Goal: Task Accomplishment & Management: Manage account settings

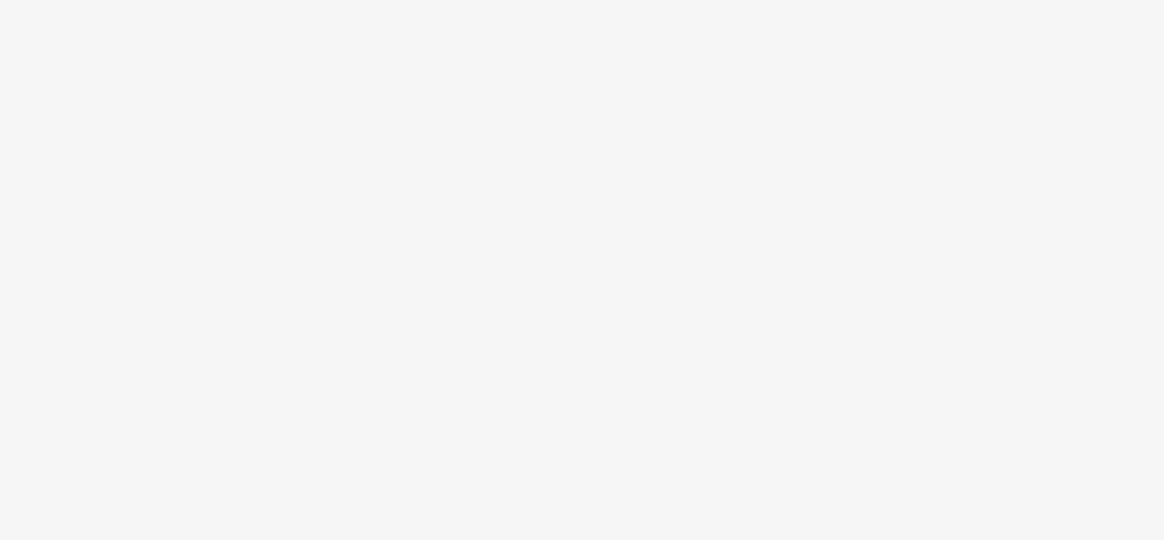
click at [718, 348] on body at bounding box center [582, 270] width 1164 height 540
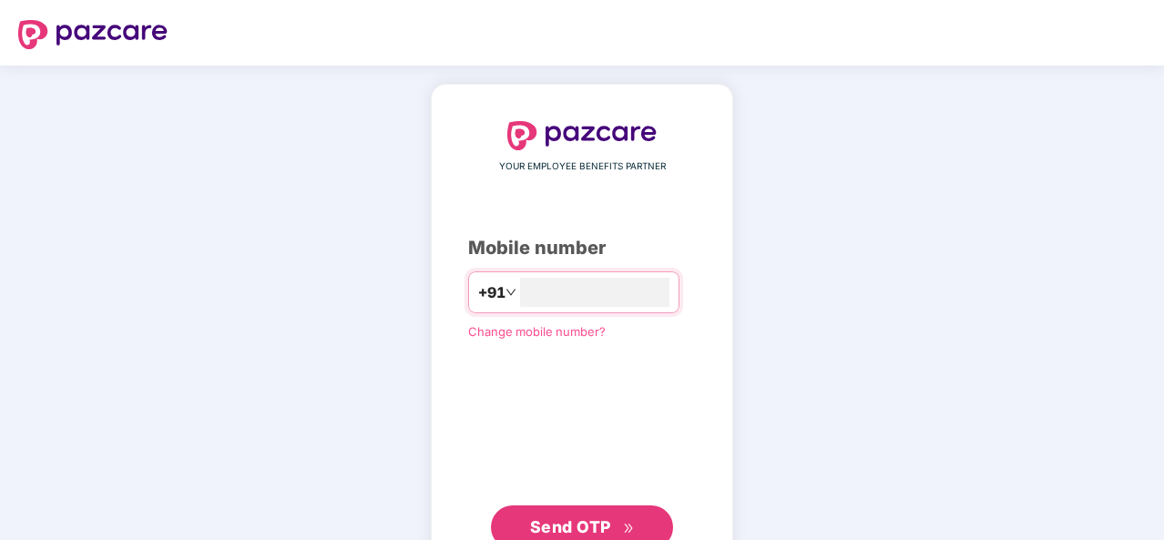
type input "**********"
click at [621, 515] on span "Send OTP" at bounding box center [582, 525] width 105 height 25
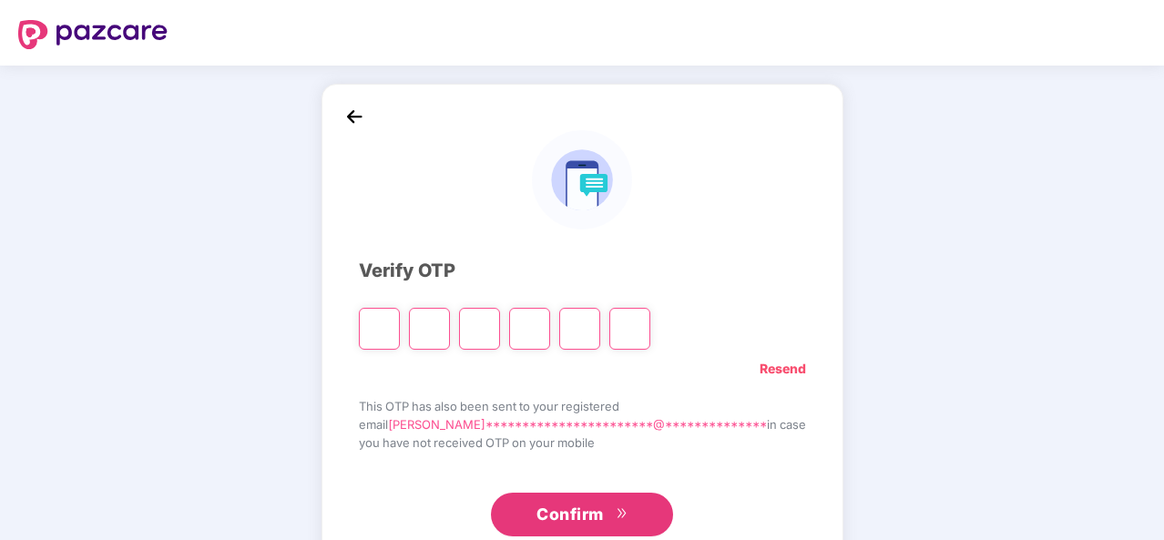
type input "*"
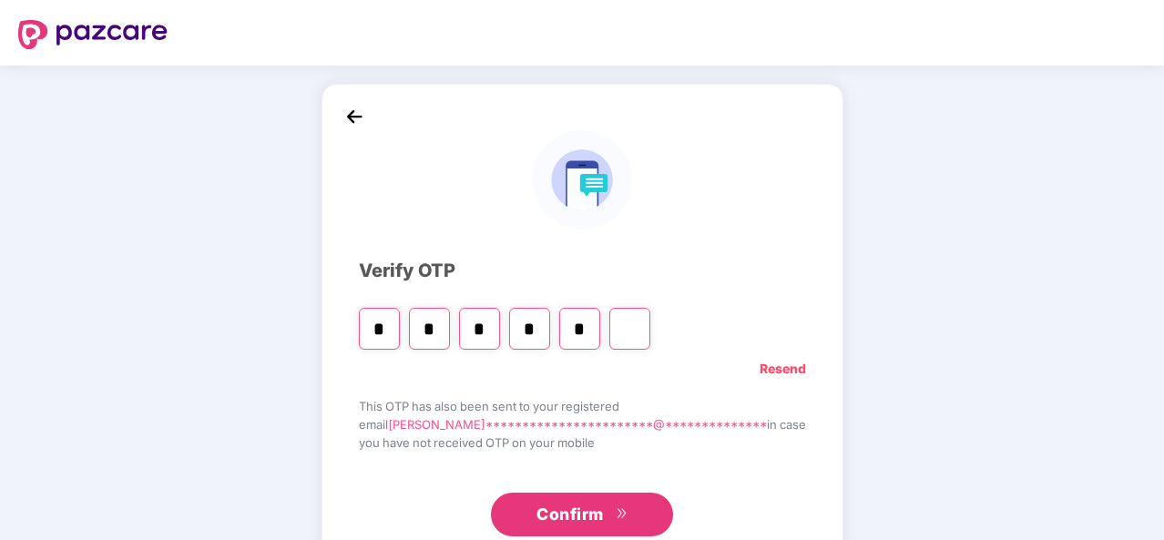
type input "*"
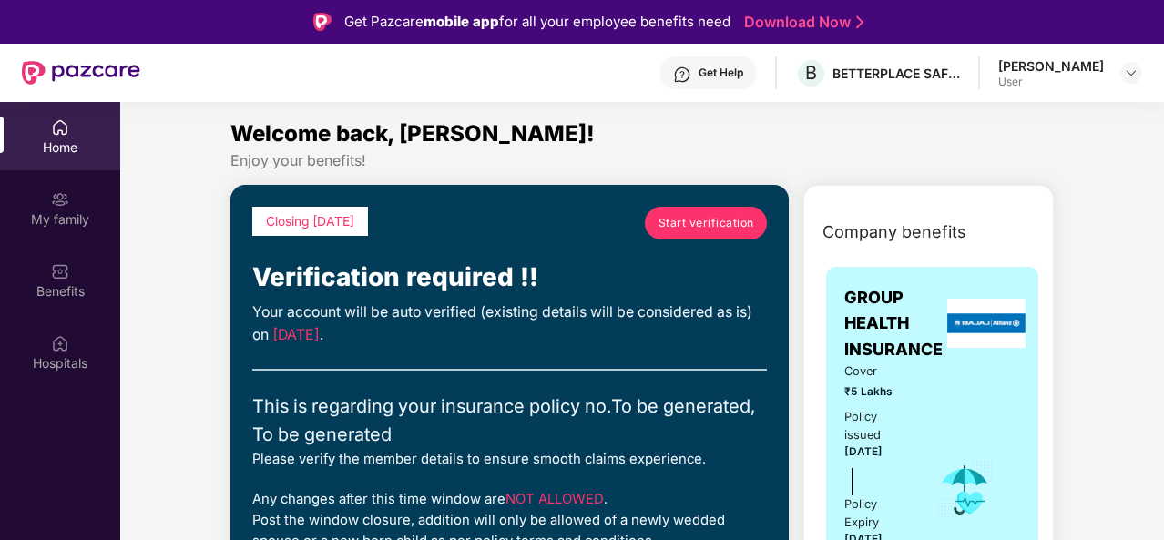
drag, startPoint x: 1160, startPoint y: 128, endPoint x: 1147, endPoint y: 143, distance: 19.4
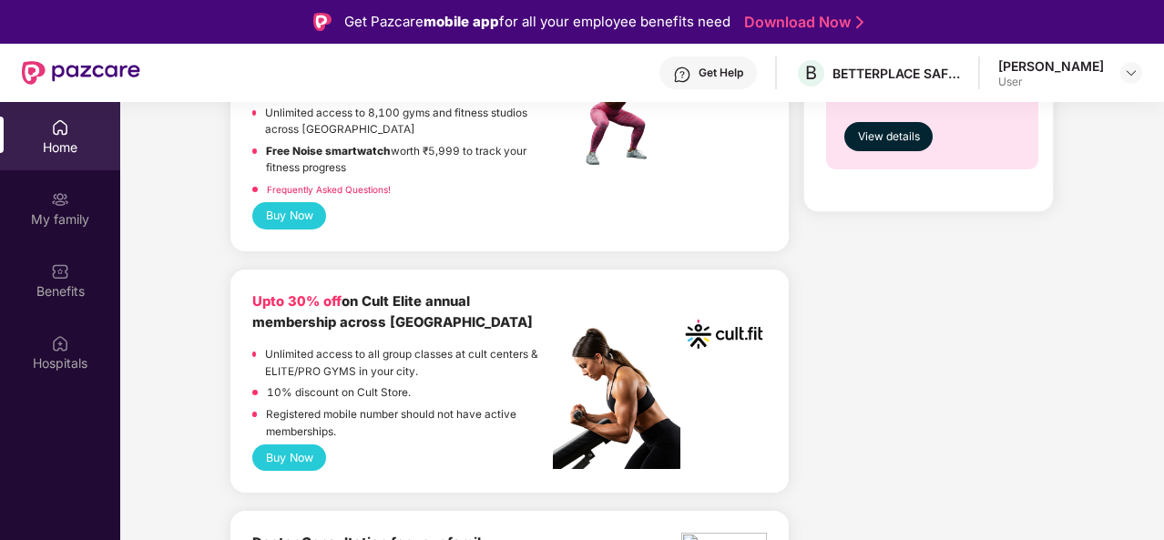
scroll to position [984, 0]
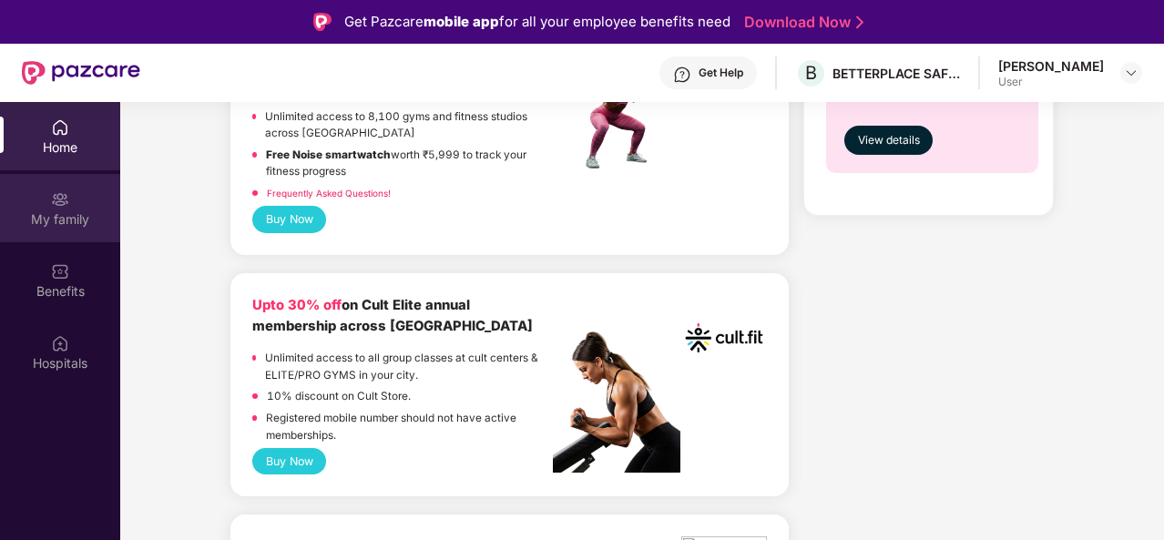
click at [62, 207] on img at bounding box center [60, 199] width 18 height 18
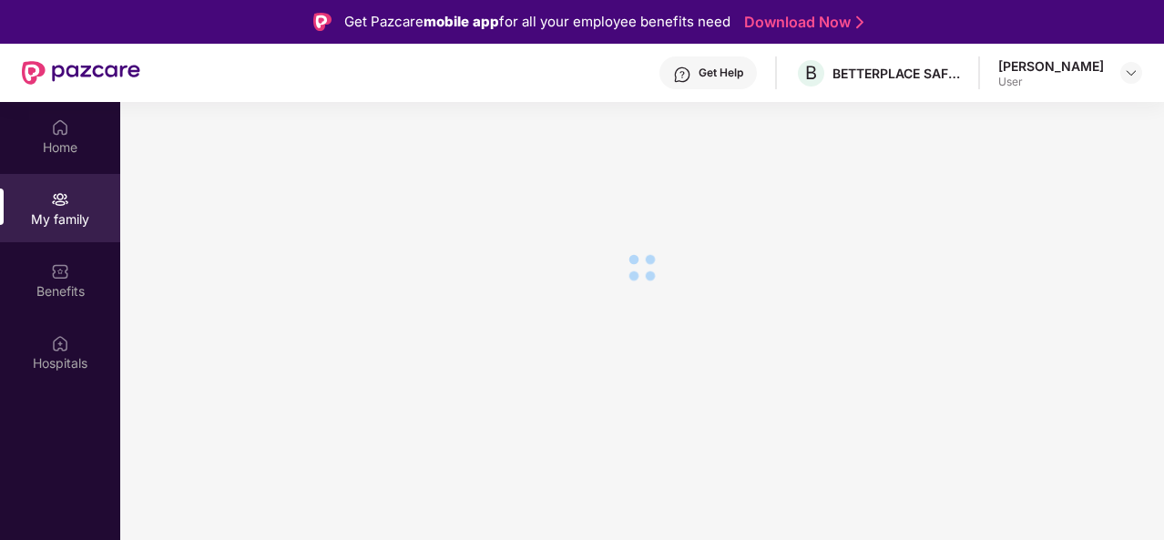
scroll to position [0, 0]
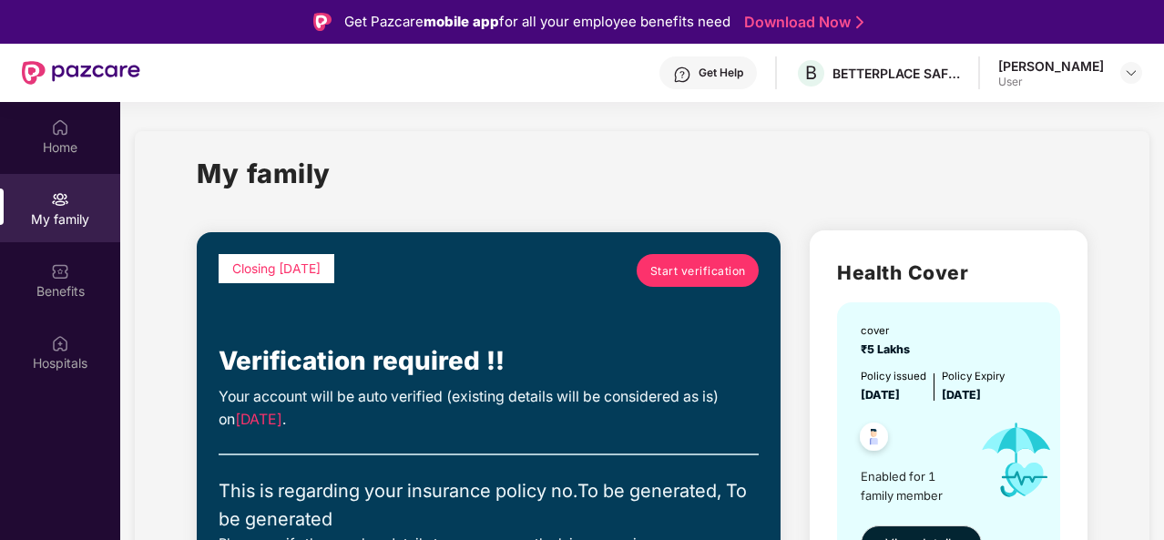
click at [607, 185] on div "My family" at bounding box center [642, 184] width 890 height 63
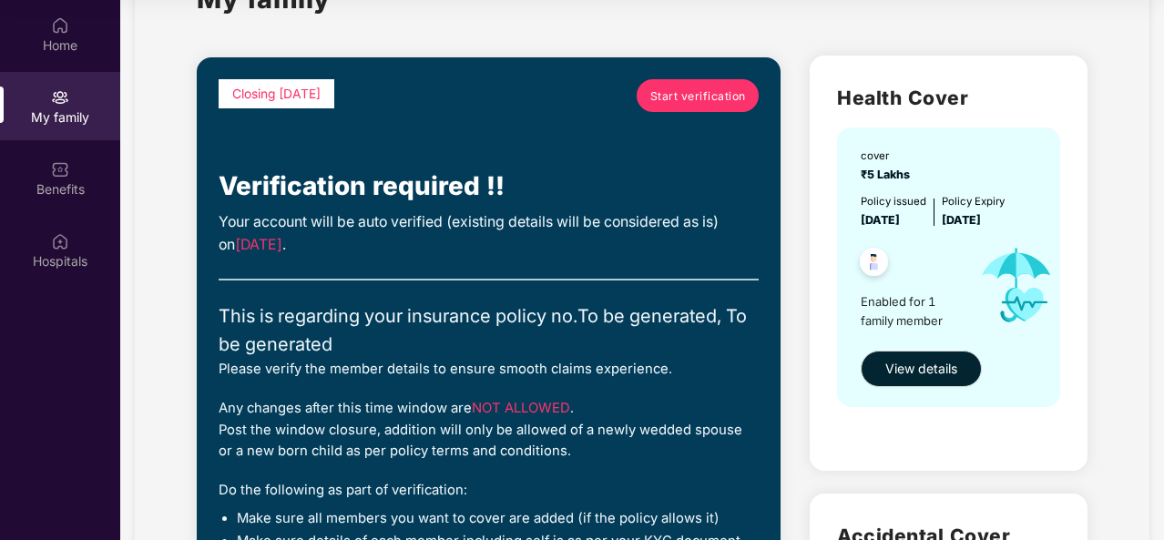
scroll to position [109, 0]
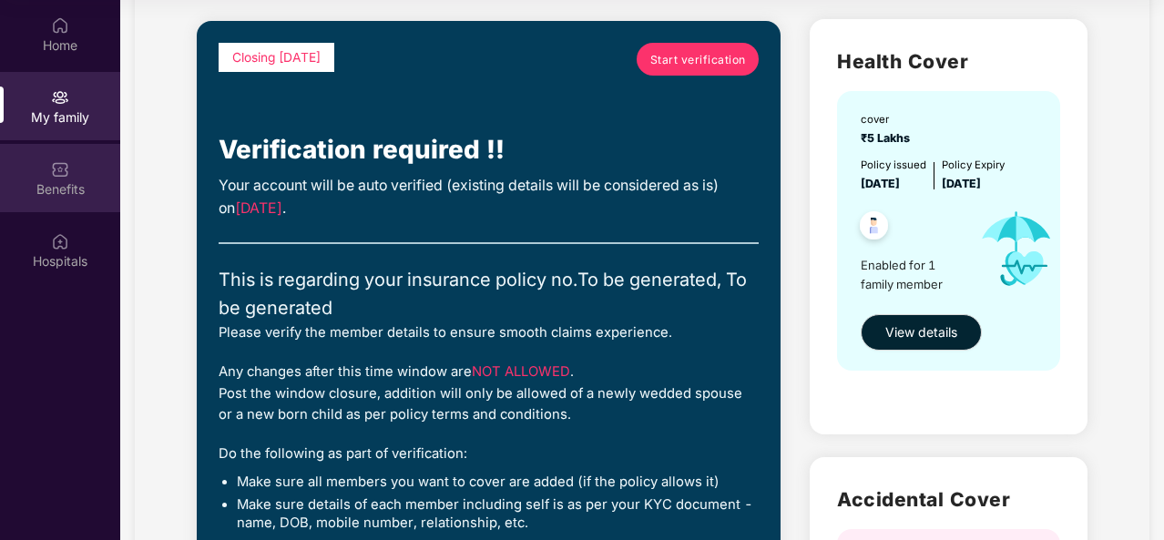
click at [86, 170] on div "Benefits" at bounding box center [60, 178] width 120 height 68
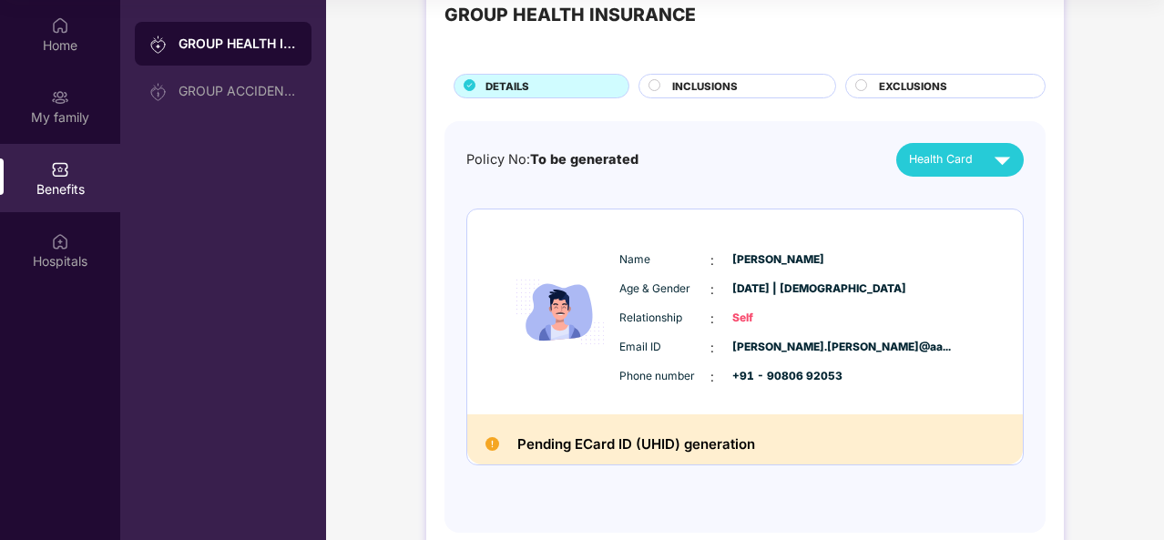
scroll to position [21, 0]
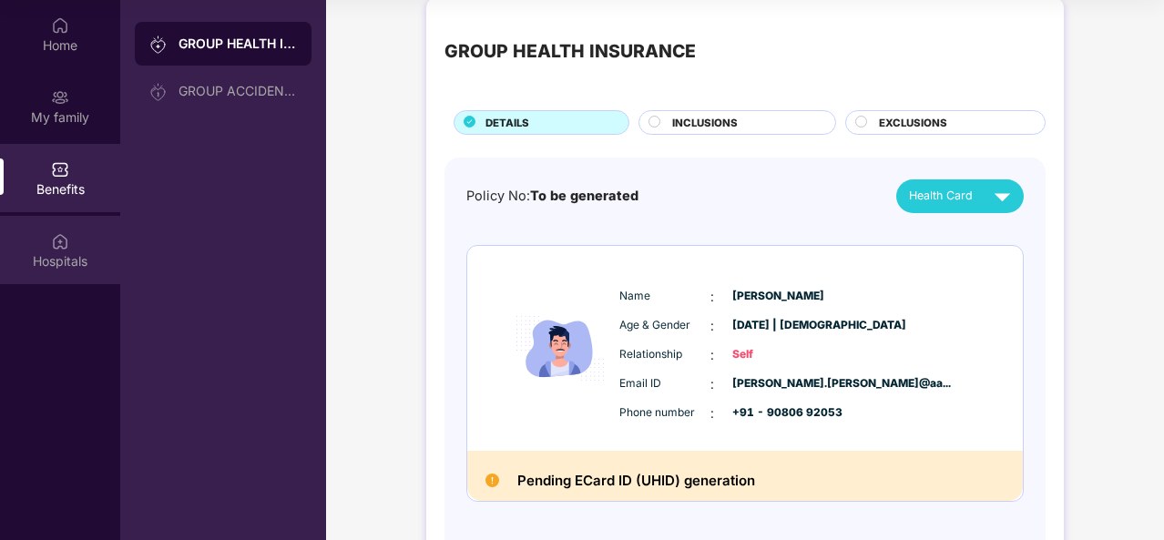
click at [86, 260] on div "Hospitals" at bounding box center [60, 261] width 120 height 18
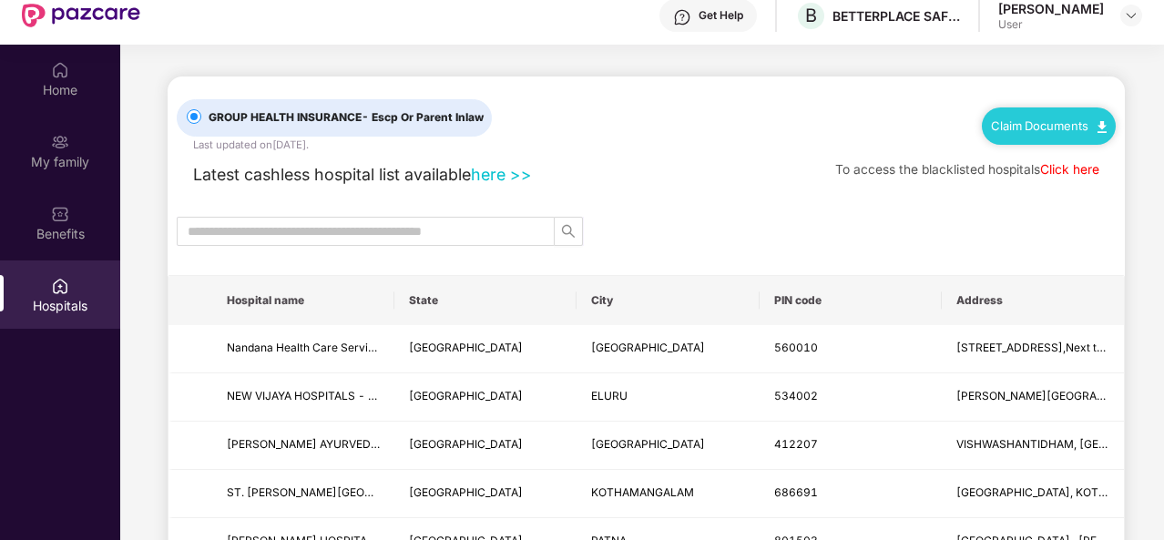
scroll to position [0, 0]
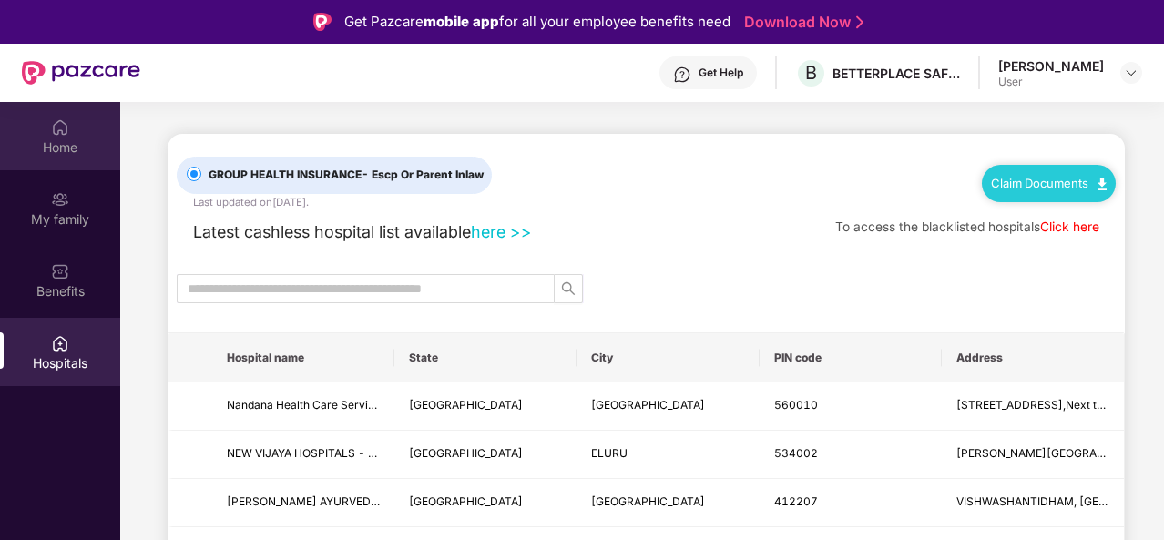
click at [66, 132] on img at bounding box center [60, 127] width 18 height 18
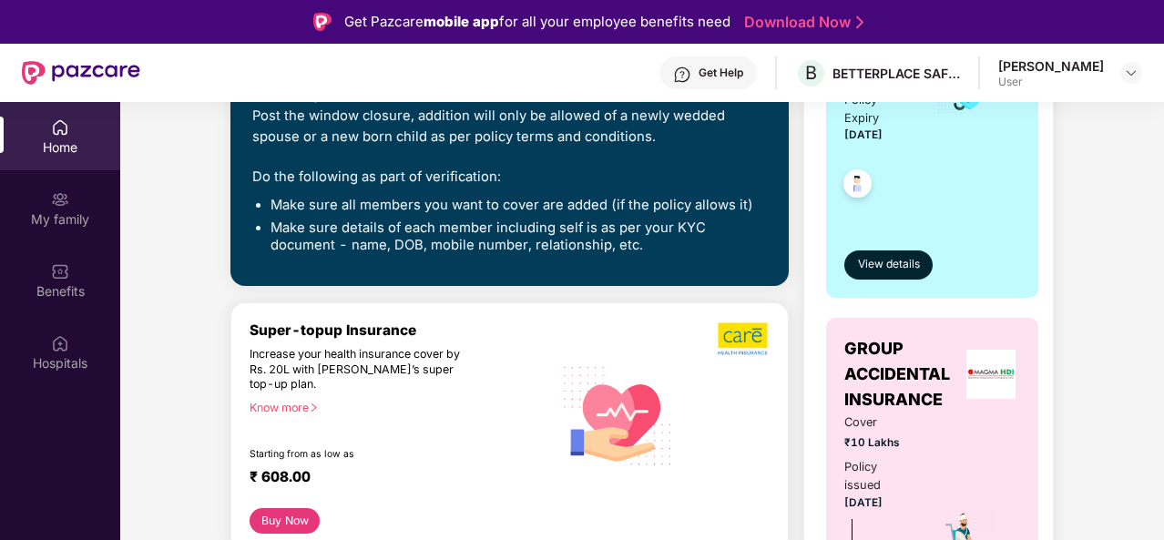
scroll to position [291, 0]
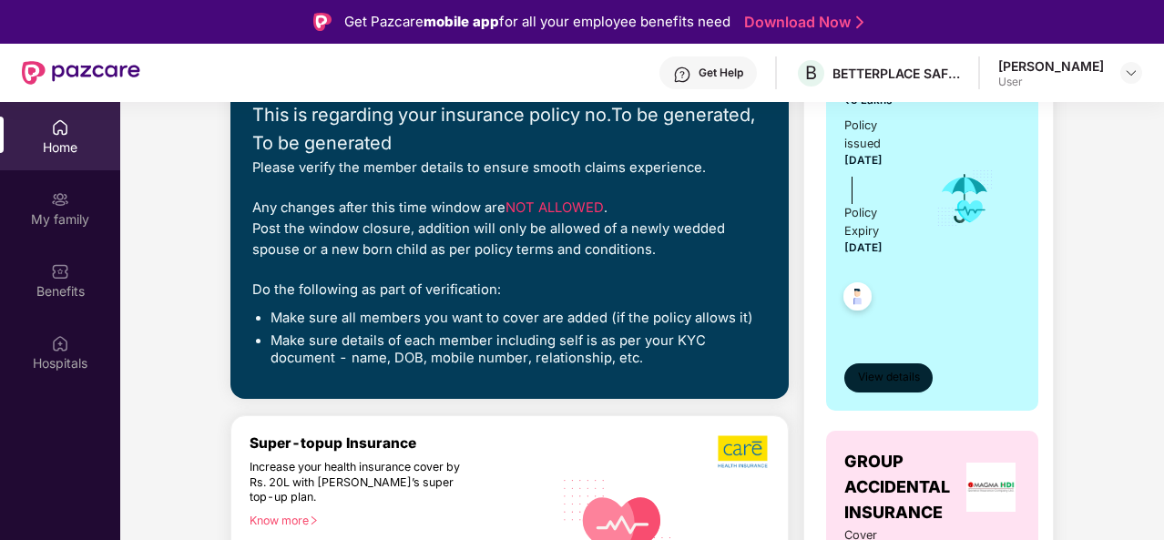
click at [889, 376] on span "View details" at bounding box center [889, 377] width 62 height 17
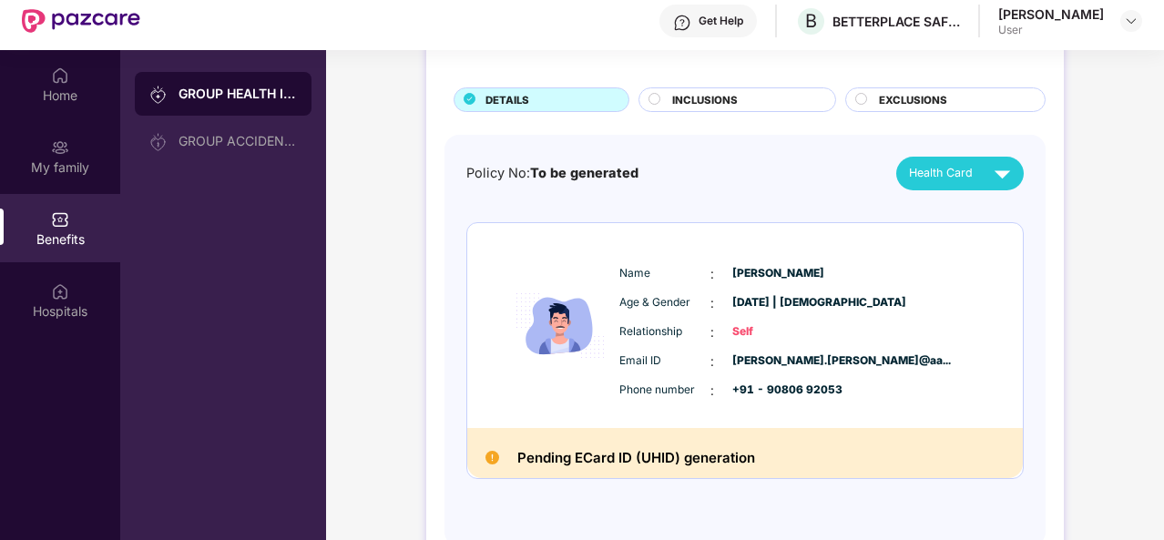
scroll to position [102, 0]
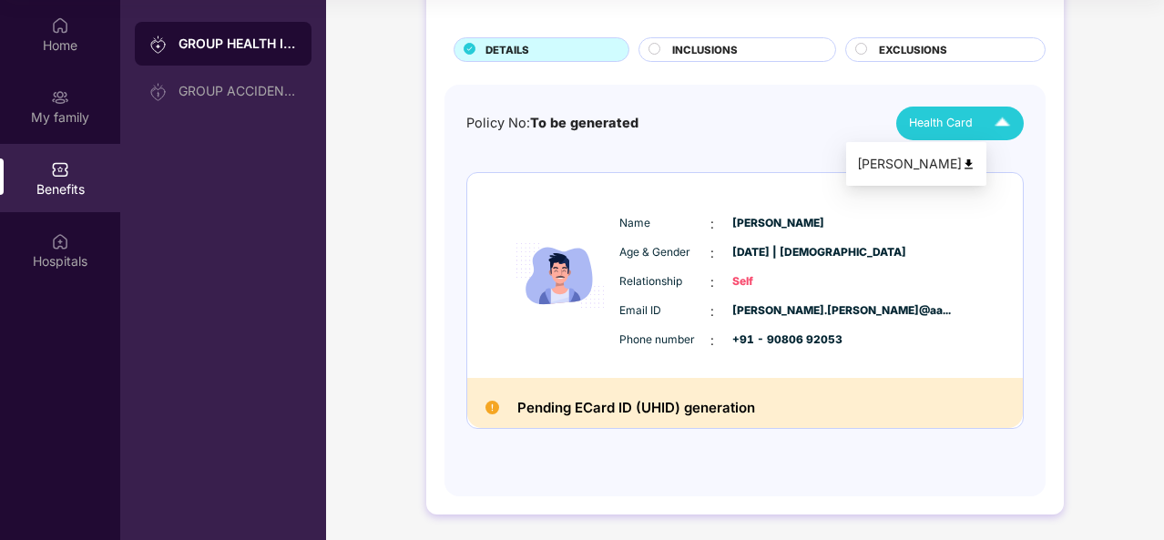
click at [1011, 123] on img at bounding box center [1002, 123] width 32 height 32
click at [1007, 123] on img at bounding box center [1002, 123] width 32 height 32
click at [672, 49] on span "INCLUSIONS" at bounding box center [705, 50] width 66 height 16
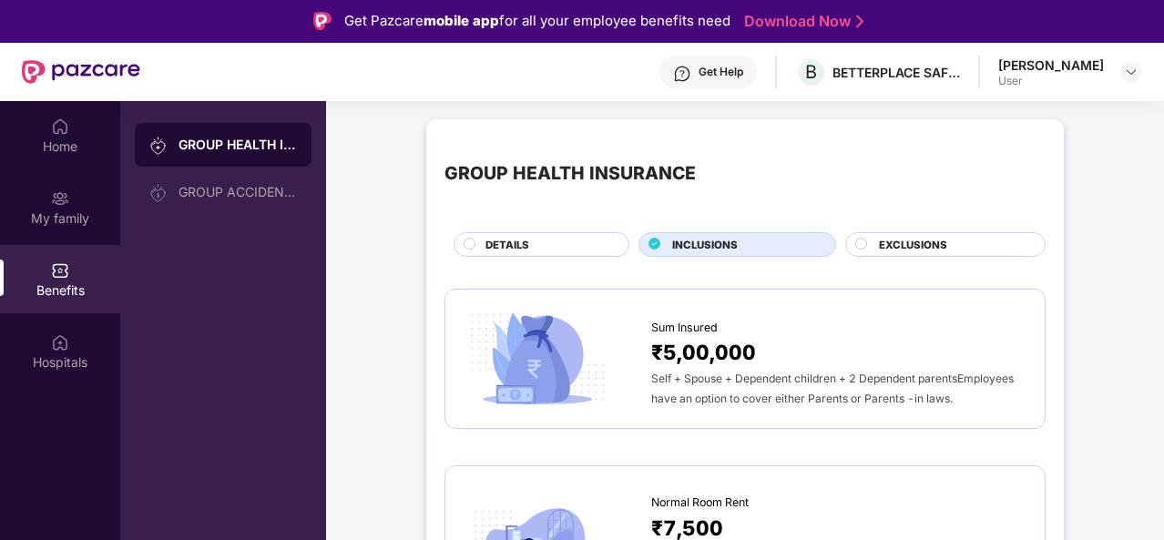
scroll to position [0, 0]
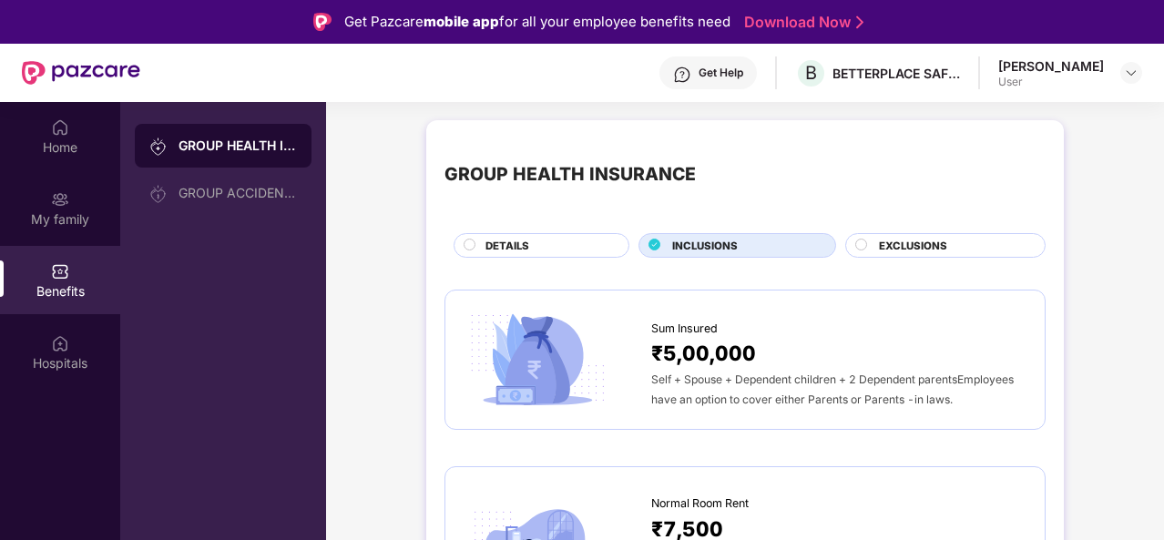
click at [867, 239] on div at bounding box center [862, 247] width 15 height 17
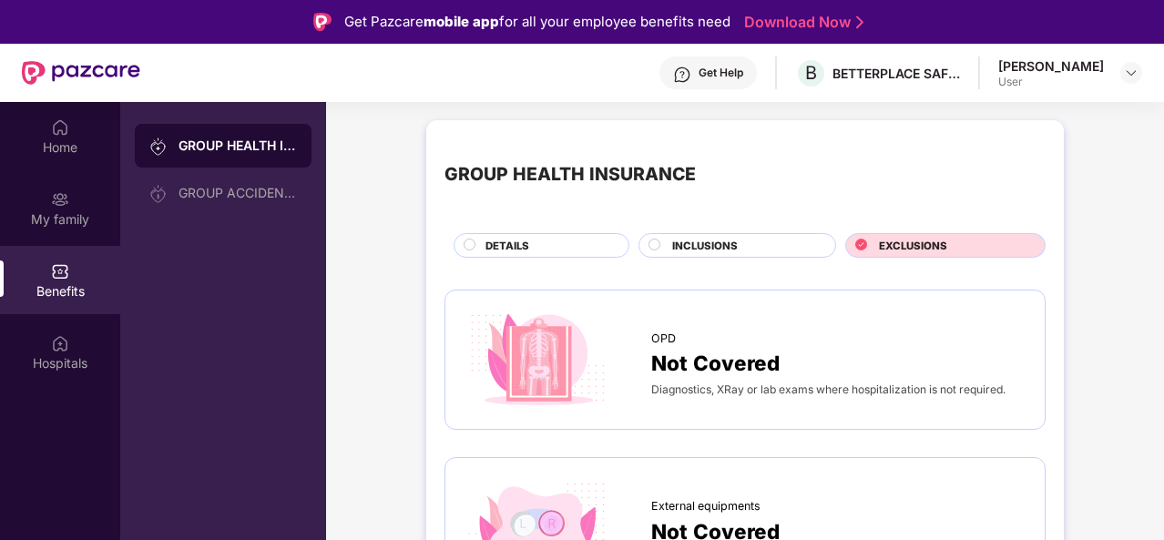
click at [492, 239] on span "DETAILS" at bounding box center [507, 246] width 44 height 16
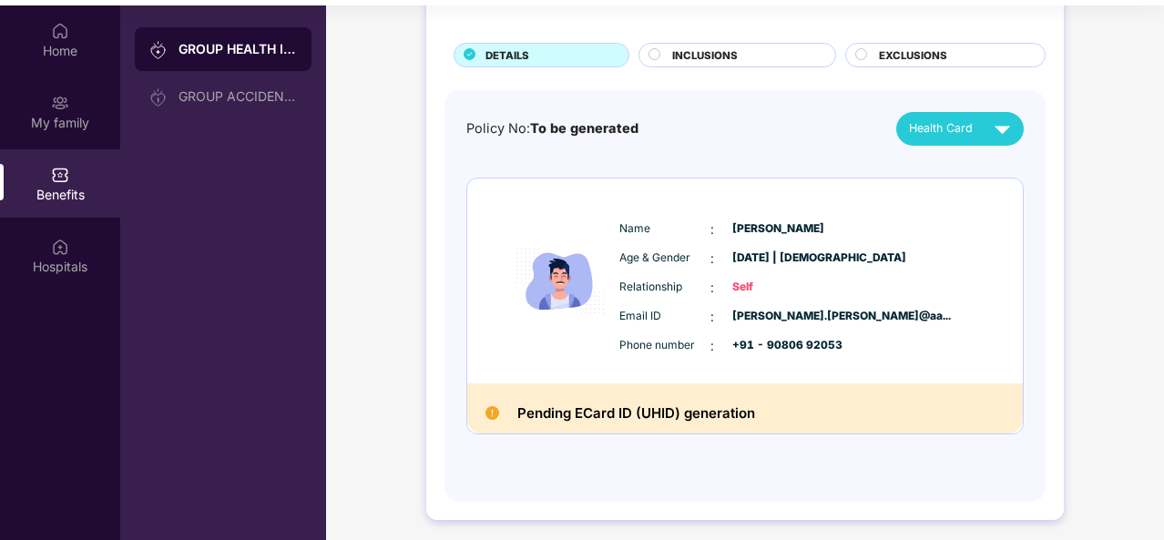
scroll to position [102, 0]
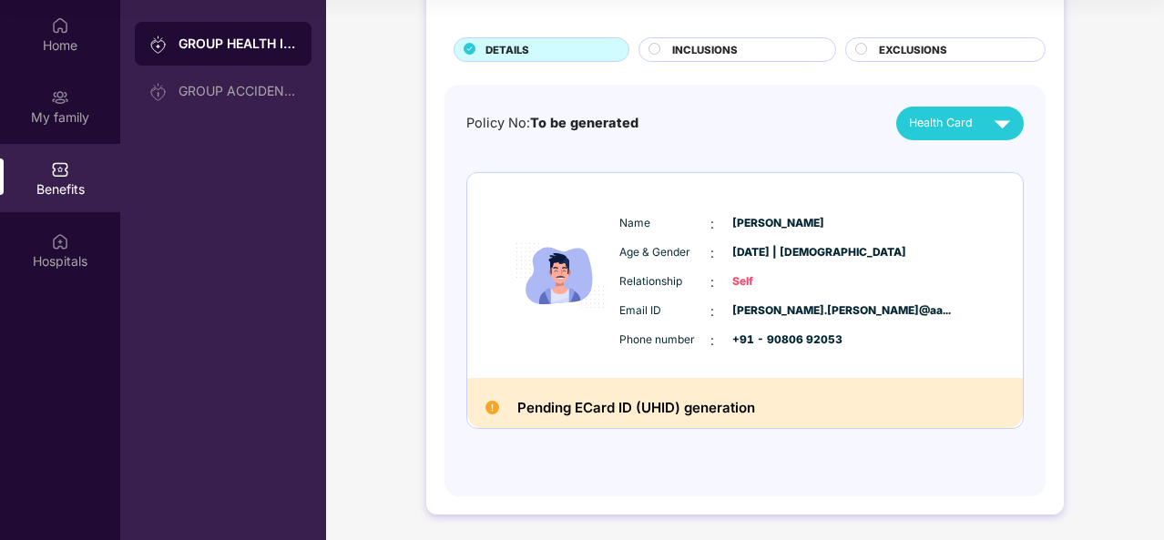
click at [624, 406] on h2 "Pending ECard ID (UHID) generation" at bounding box center [636, 408] width 238 height 24
click at [188, 88] on div "GROUP ACCIDENTAL INSURANCE" at bounding box center [237, 91] width 118 height 15
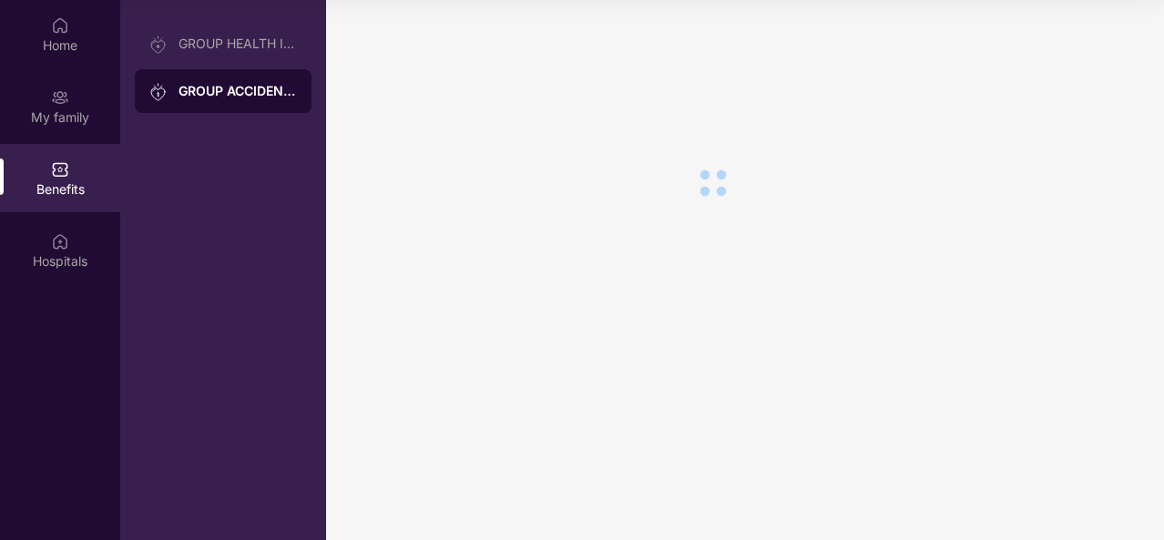
scroll to position [0, 0]
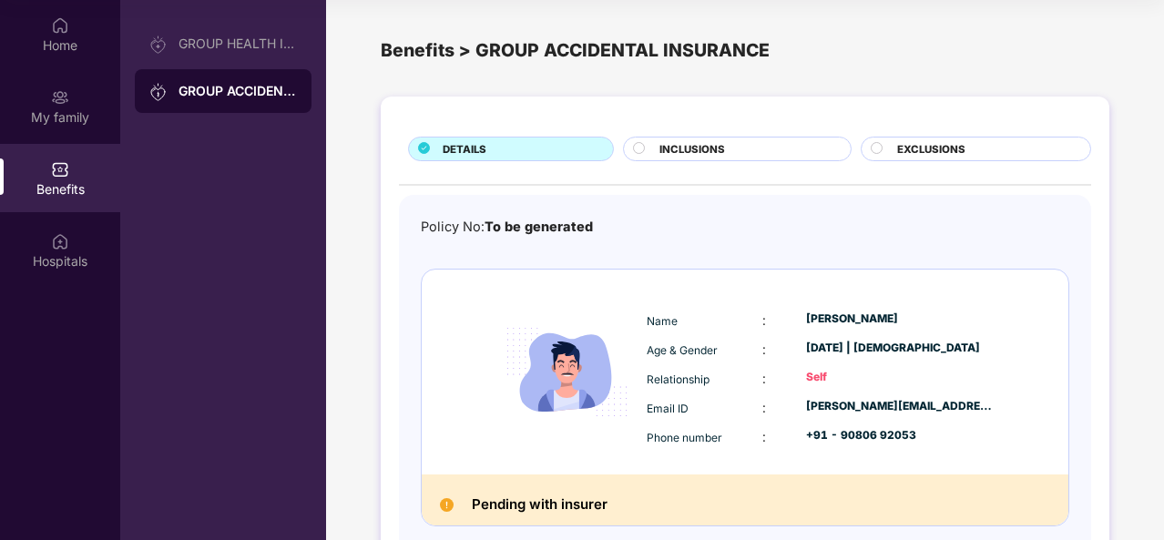
click at [211, 67] on div "GROUP HEALTH INSURANCE GROUP ACCIDENTAL INSURANCE" at bounding box center [223, 67] width 177 height 91
click at [186, 48] on div "GROUP HEALTH INSURANCE" at bounding box center [237, 43] width 118 height 15
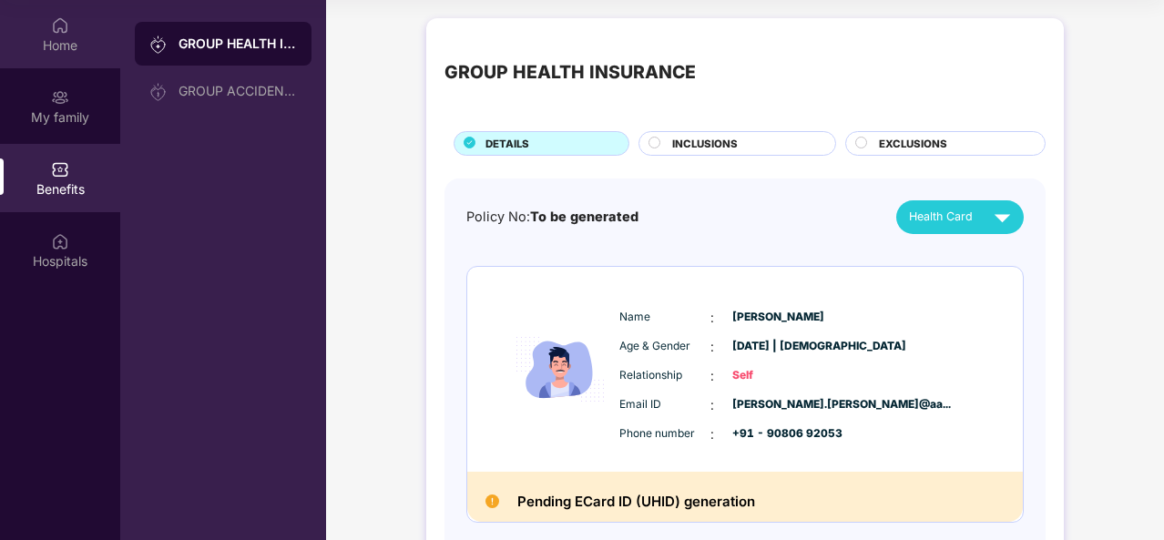
click at [73, 37] on div "Home" at bounding box center [60, 45] width 120 height 18
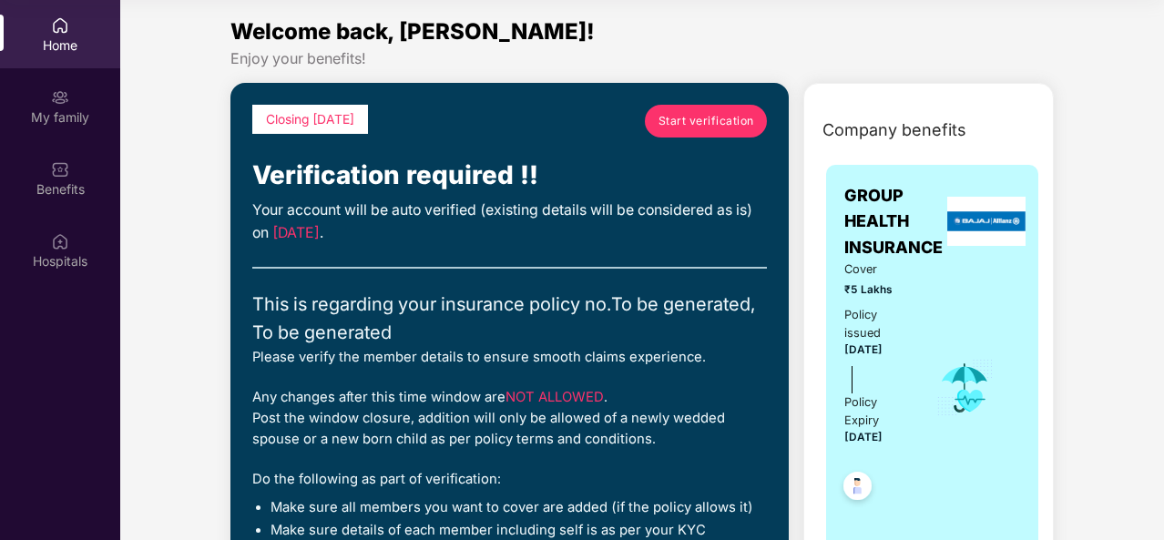
click at [715, 116] on span "Start verification" at bounding box center [706, 120] width 96 height 17
